Goal: Task Accomplishment & Management: Use online tool/utility

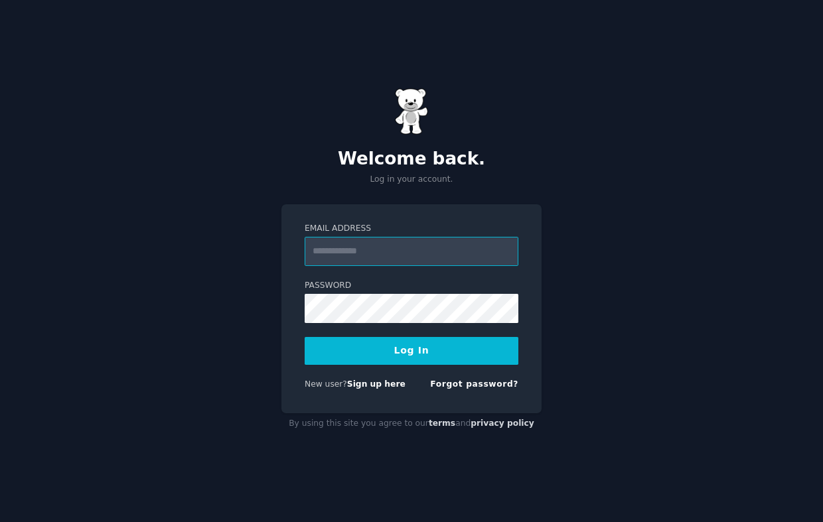
type input "**********"
click at [376, 356] on button "Log In" at bounding box center [412, 351] width 214 height 28
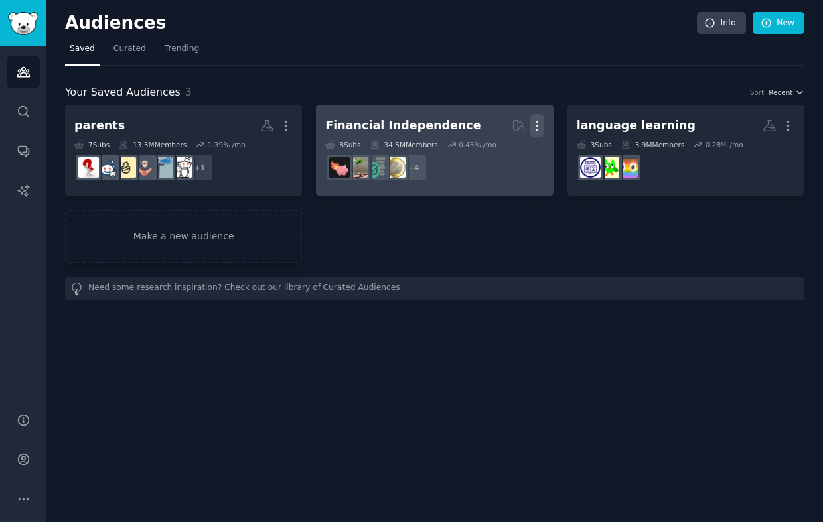
click at [543, 128] on icon "button" at bounding box center [537, 126] width 14 height 14
click at [514, 157] on p "Delete" at bounding box center [501, 154] width 31 height 14
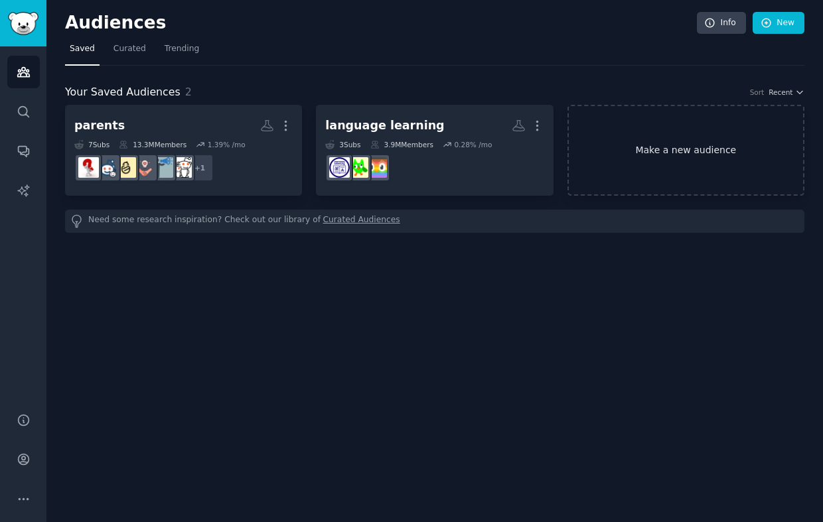
click at [646, 175] on link "Make a new audience" at bounding box center [685, 150] width 237 height 91
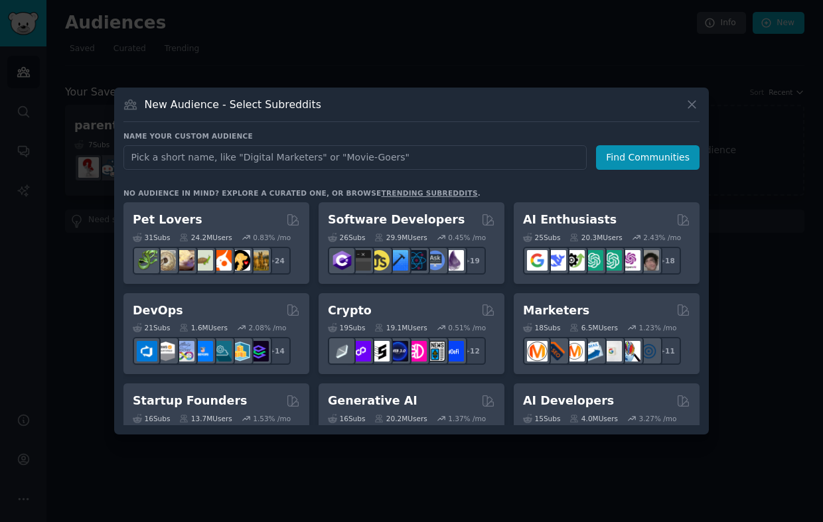
click at [338, 162] on input "text" at bounding box center [354, 157] width 463 height 25
type input "car wash"
click at [627, 163] on button "Find Communities" at bounding box center [648, 157] width 104 height 25
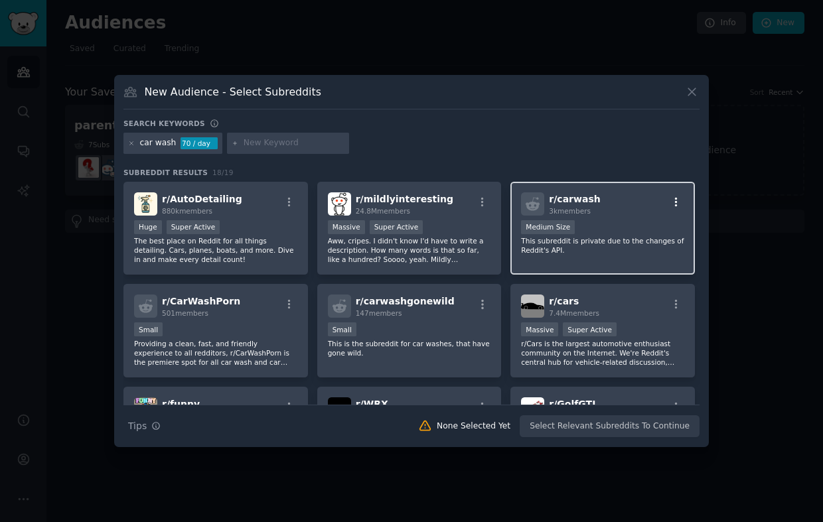
click at [672, 196] on icon "button" at bounding box center [676, 202] width 12 height 12
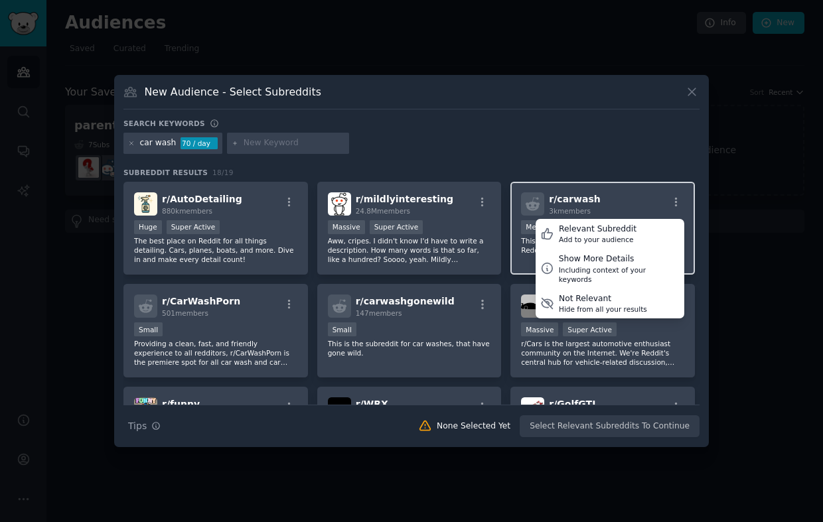
click at [646, 200] on div "r/ carwash 3k members Relevant Subreddit Add to your audience Show More Details…" at bounding box center [602, 203] width 163 height 23
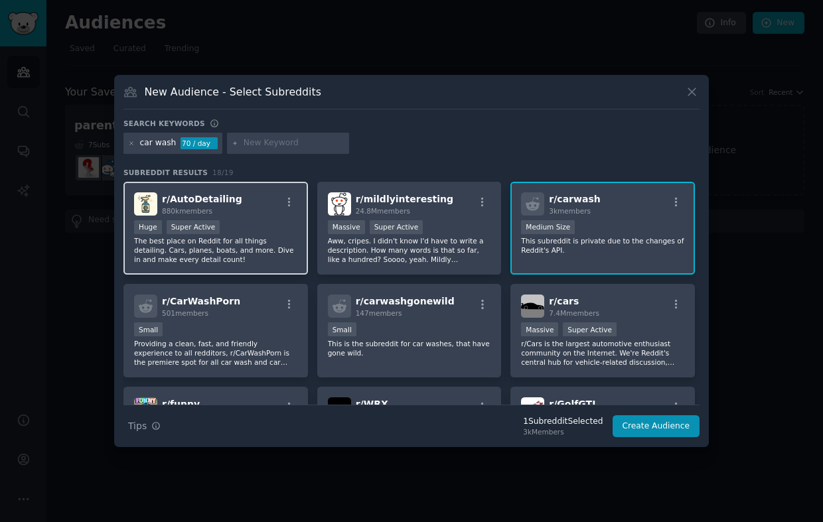
click at [239, 232] on div "Huge Super Active" at bounding box center [215, 228] width 163 height 17
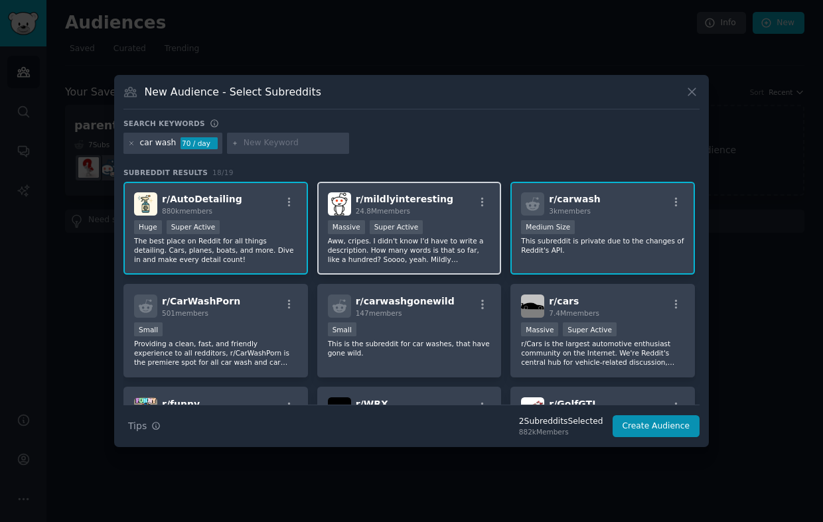
click at [442, 252] on p "Aww, cripes. I didn't know I'd have to write a description. How many words is t…" at bounding box center [409, 250] width 163 height 28
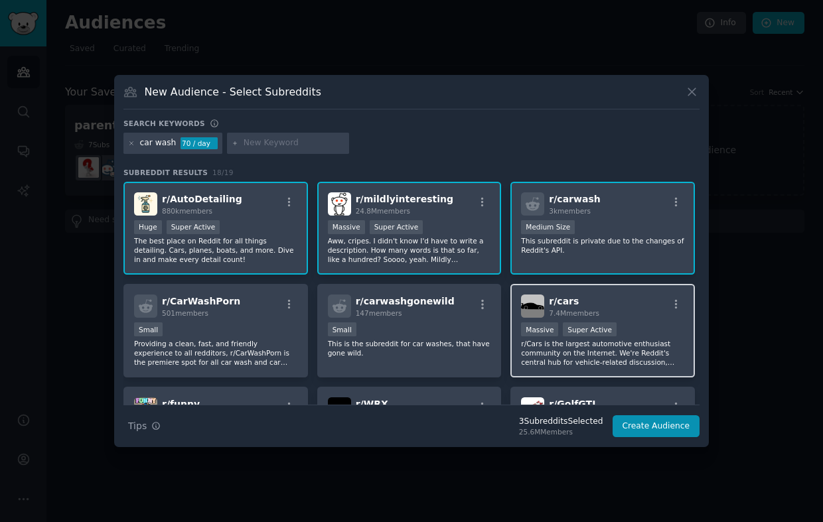
click at [599, 349] on p "r/Cars is the largest automotive enthusiast community on the Internet. We're Re…" at bounding box center [602, 353] width 163 height 28
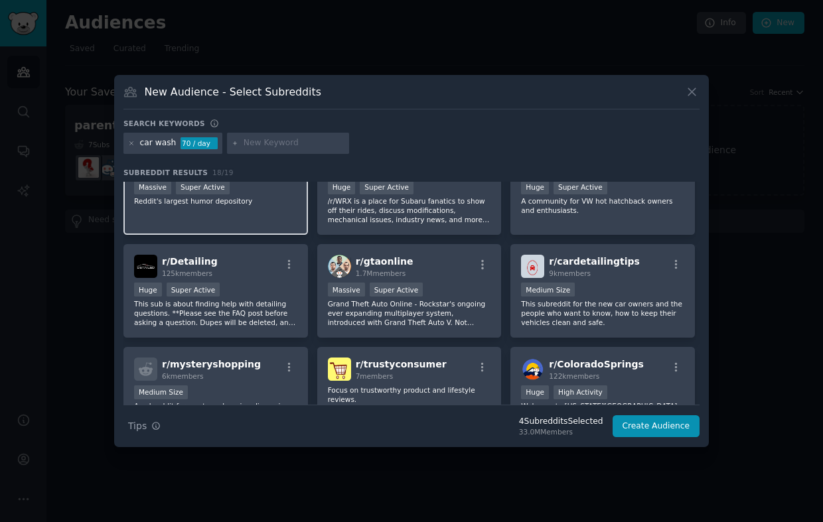
scroll to position [248, 0]
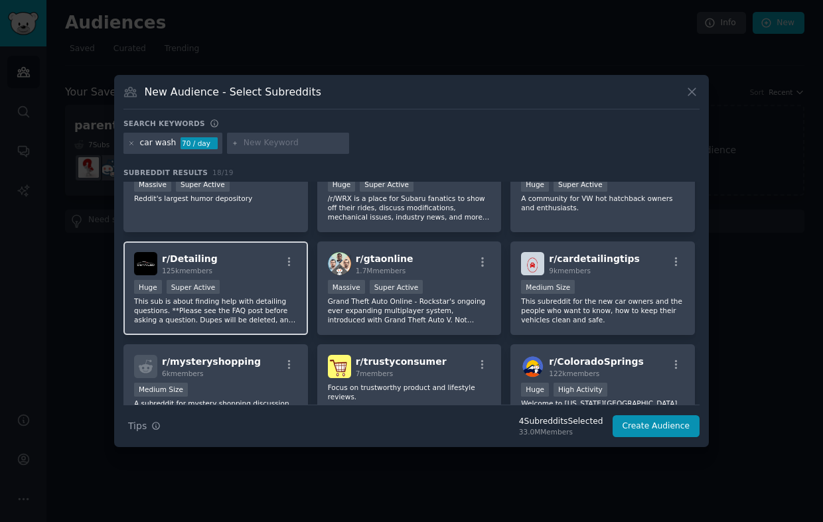
click at [268, 311] on p "This sub is about finding help with detailing questions. **Please see the FAQ p…" at bounding box center [215, 311] width 163 height 28
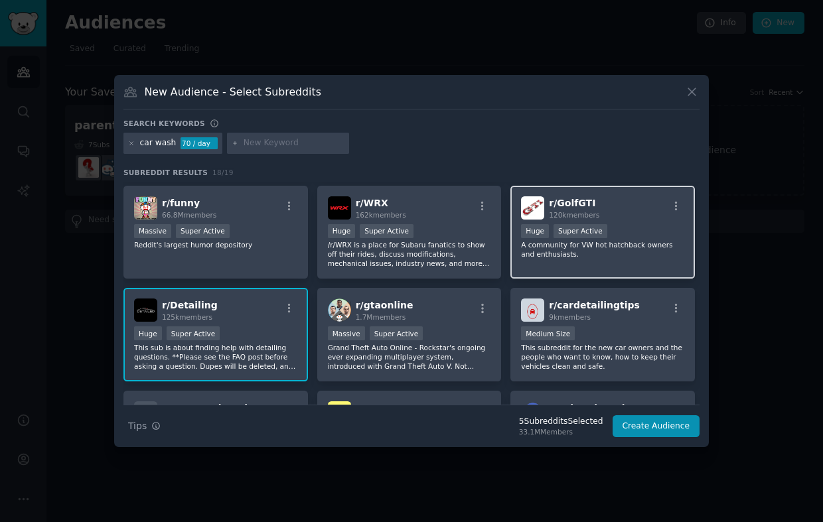
scroll to position [206, 0]
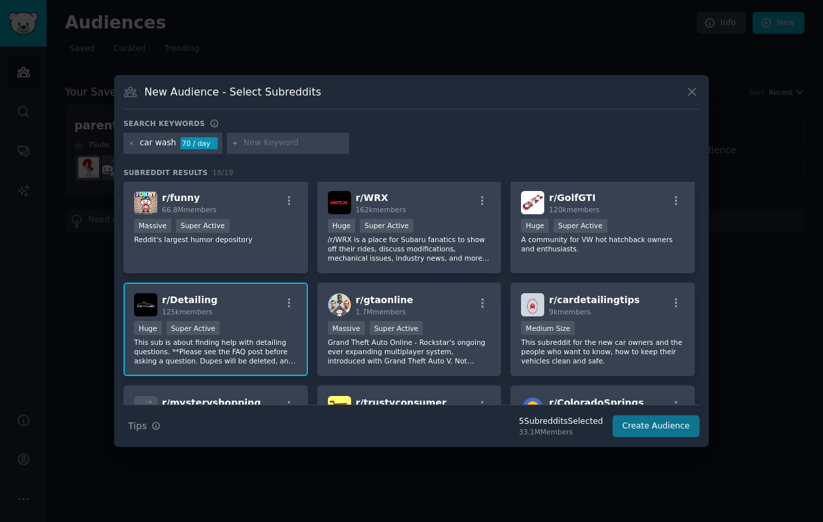
click at [665, 426] on button "Create Audience" at bounding box center [657, 426] width 88 height 23
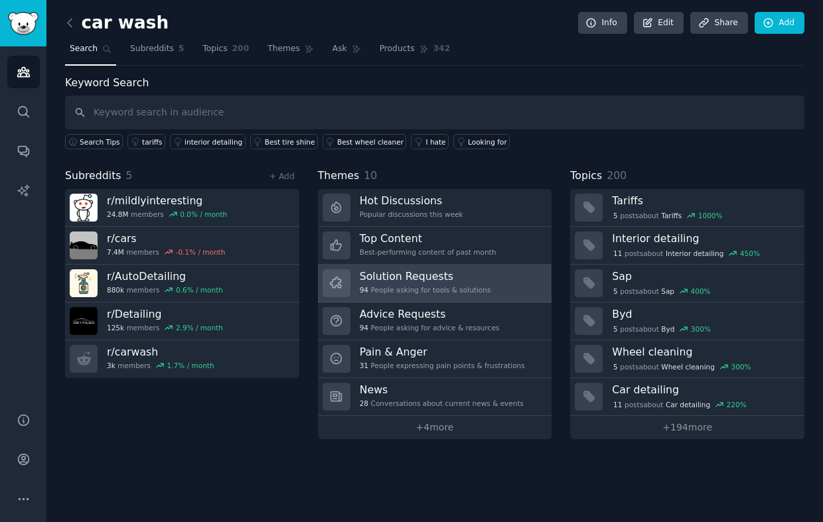
click at [497, 277] on link "Solution Requests 94 People asking for tools & solutions" at bounding box center [435, 284] width 234 height 38
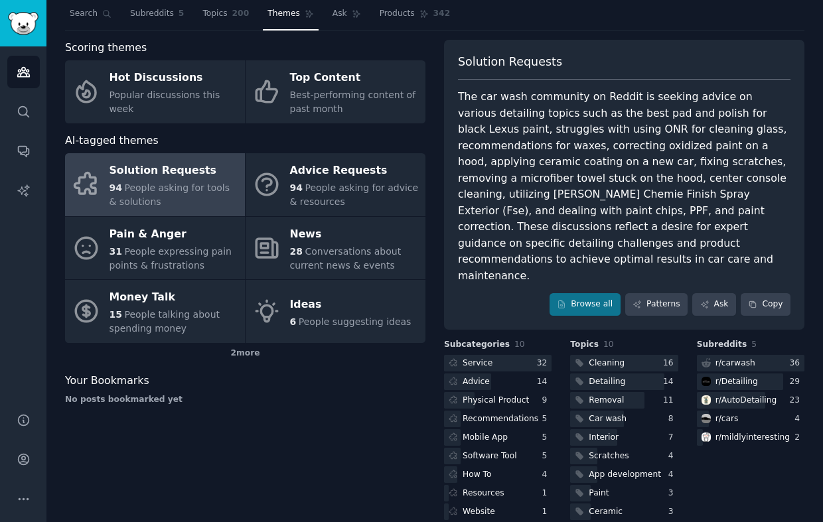
click at [151, 212] on link "Solution Requests 94 People asking for tools & solutions" at bounding box center [155, 184] width 180 height 63
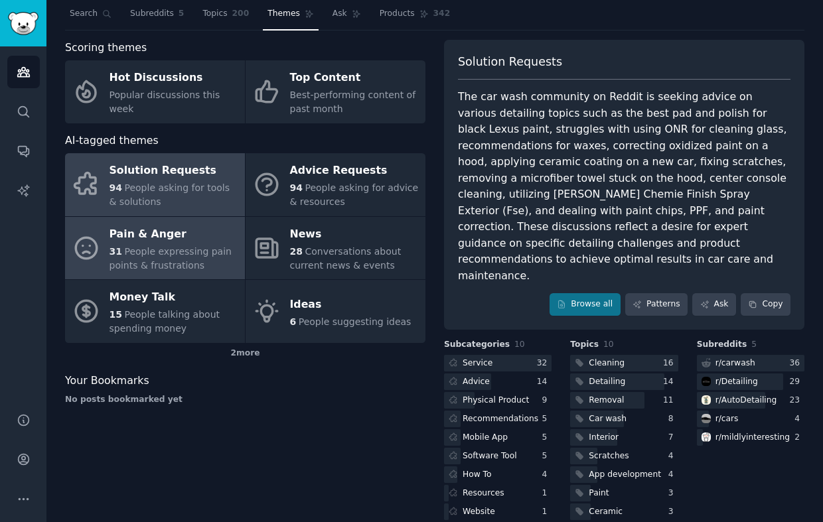
click at [148, 229] on div "Pain & Anger" at bounding box center [174, 234] width 129 height 21
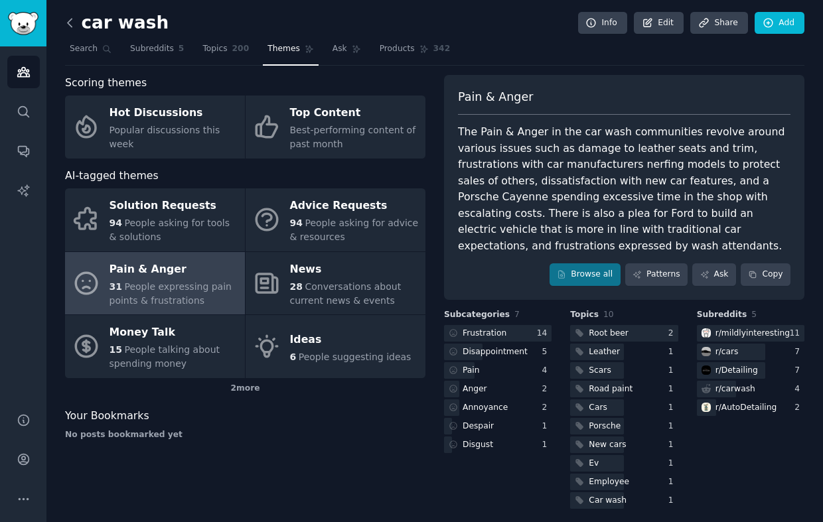
click at [71, 27] on icon at bounding box center [70, 23] width 4 height 8
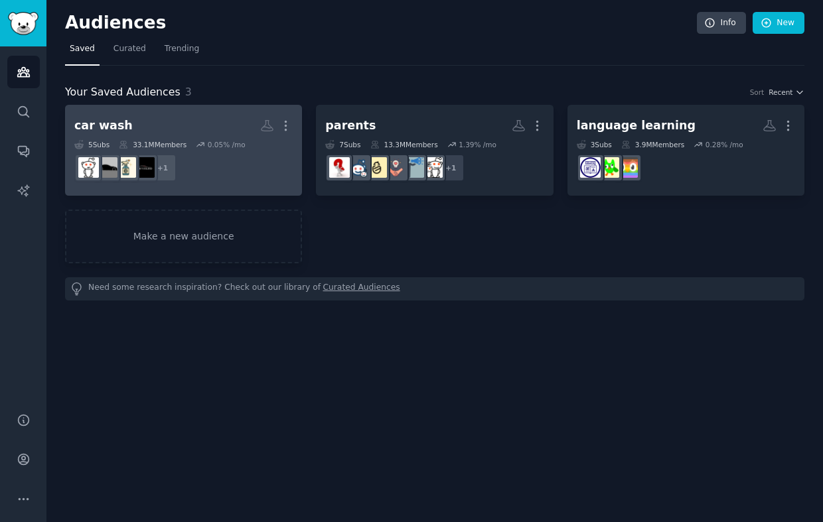
click at [295, 119] on link "car wash More 5 Sub s 33.1M Members 0.05 % /mo + 1" at bounding box center [183, 150] width 237 height 91
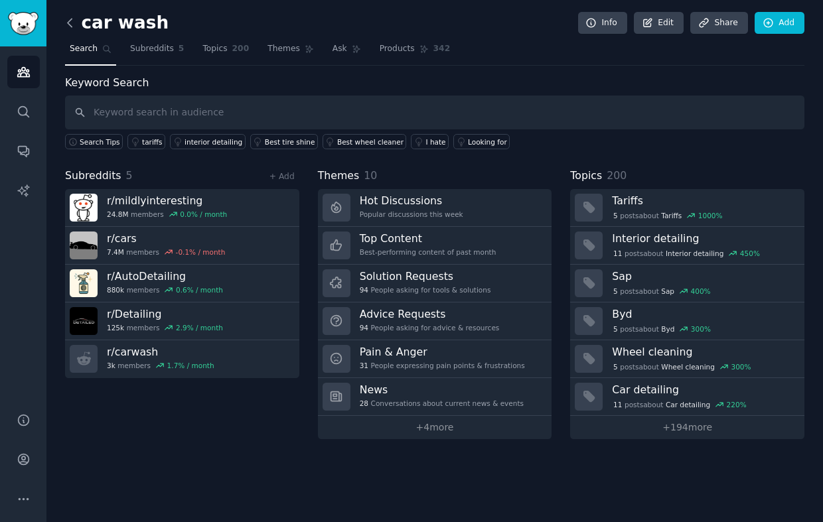
click at [70, 25] on icon at bounding box center [70, 23] width 14 height 14
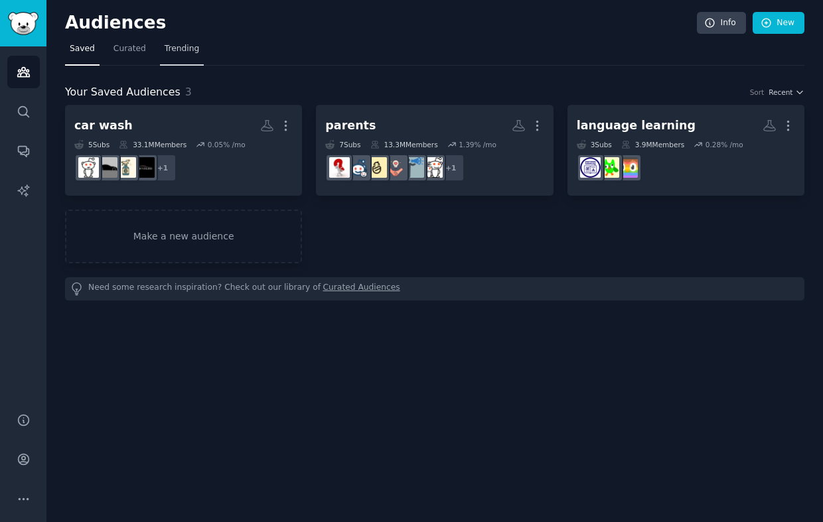
click at [170, 39] on link "Trending" at bounding box center [182, 51] width 44 height 27
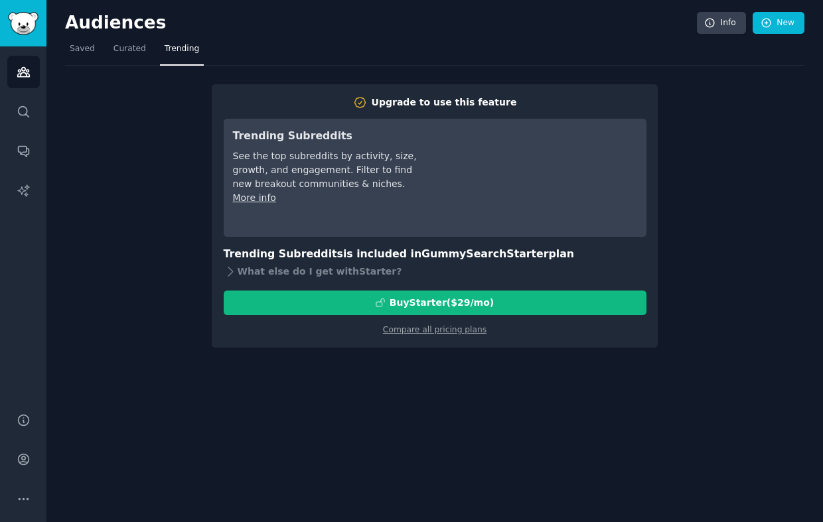
click at [61, 17] on div "Audiences Info New Saved Curated Trending Upgrade to use this feature Trending …" at bounding box center [434, 261] width 776 height 522
click at [71, 22] on h2 "Audiences" at bounding box center [381, 23] width 632 height 21
